Goal: Information Seeking & Learning: Understand process/instructions

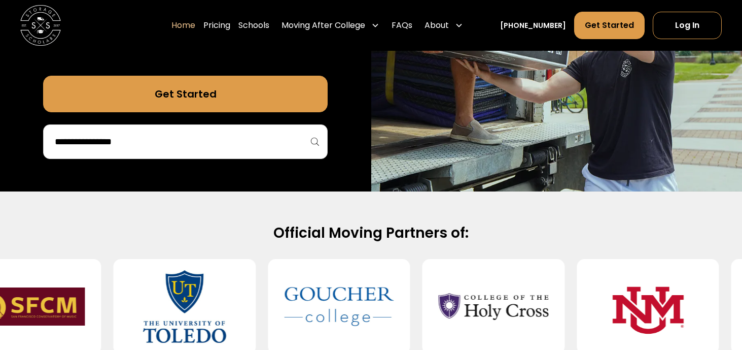
scroll to position [289, 0]
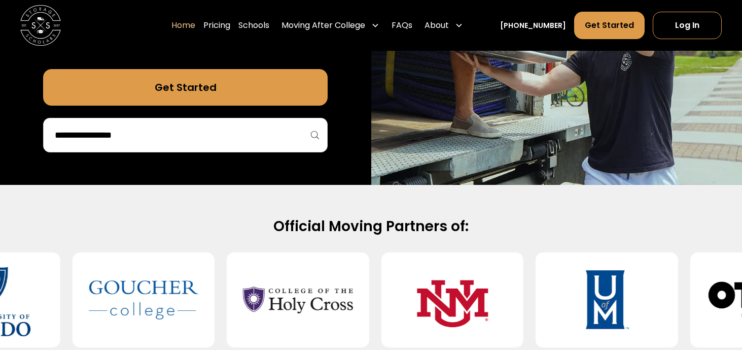
click at [155, 142] on input "search" at bounding box center [185, 134] width 263 height 17
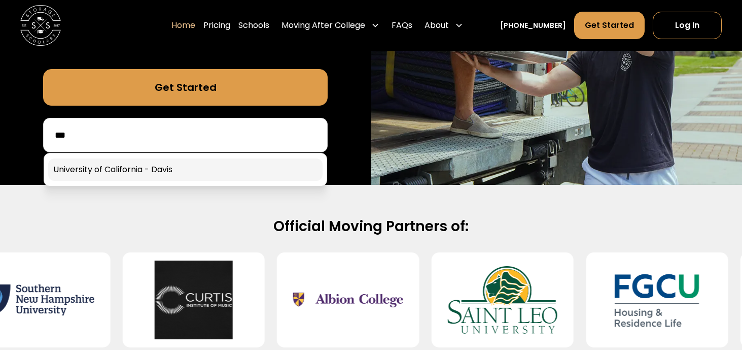
type input "**"
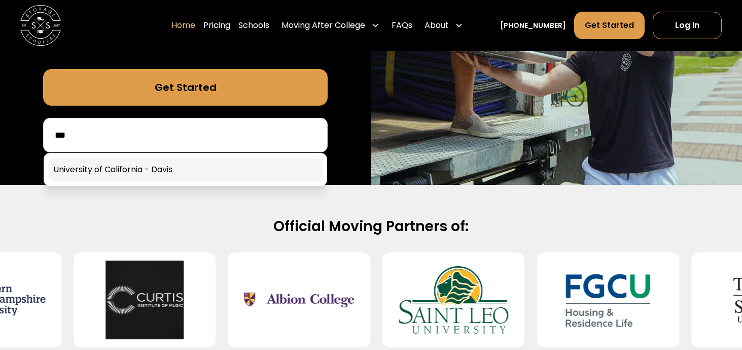
click at [144, 167] on link at bounding box center [185, 169] width 275 height 22
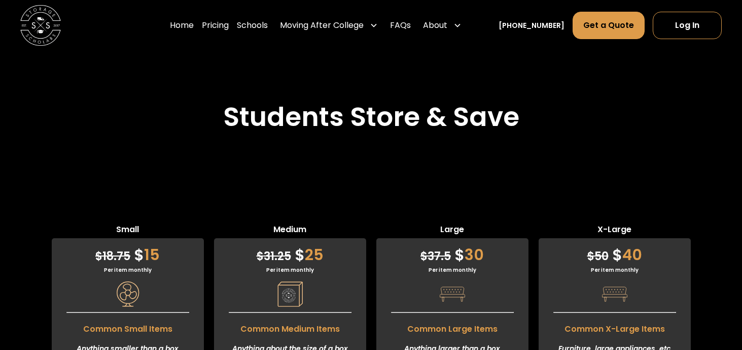
scroll to position [2395, 0]
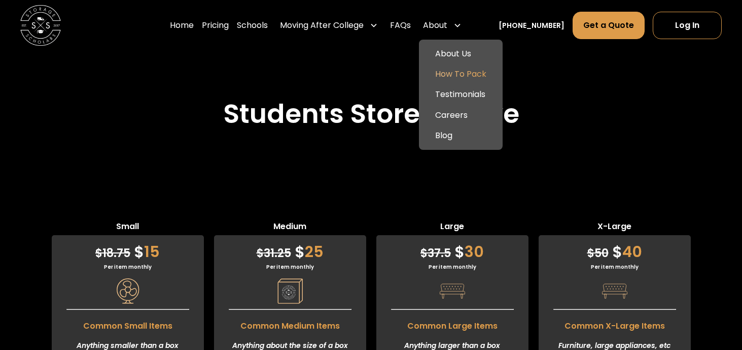
click at [446, 69] on link "How To Pack" at bounding box center [461, 74] width 76 height 20
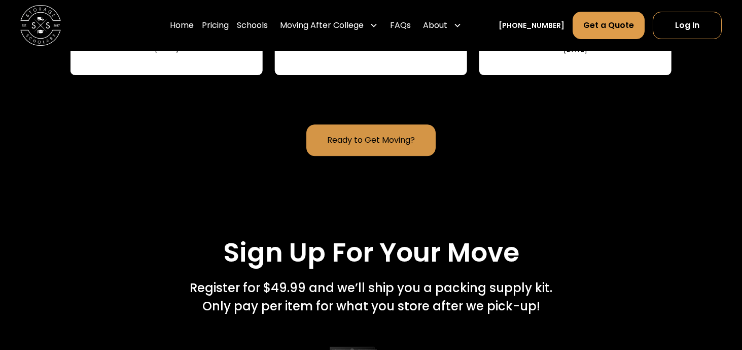
scroll to position [1316, 0]
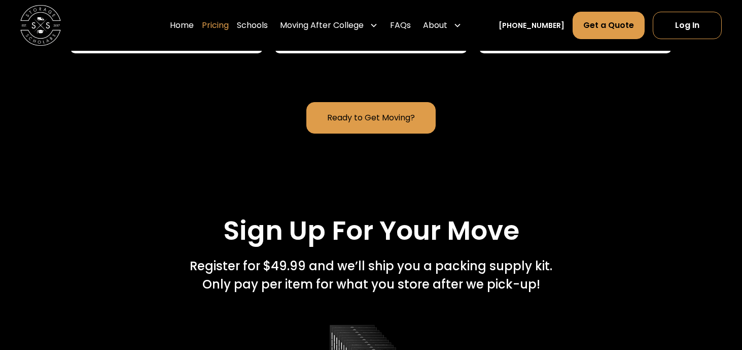
click at [229, 31] on link "Pricing" at bounding box center [215, 25] width 27 height 28
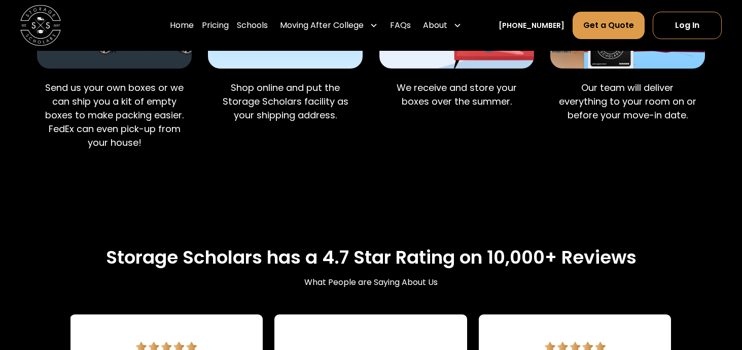
scroll to position [902, 0]
